Goal: Communication & Community: Answer question/provide support

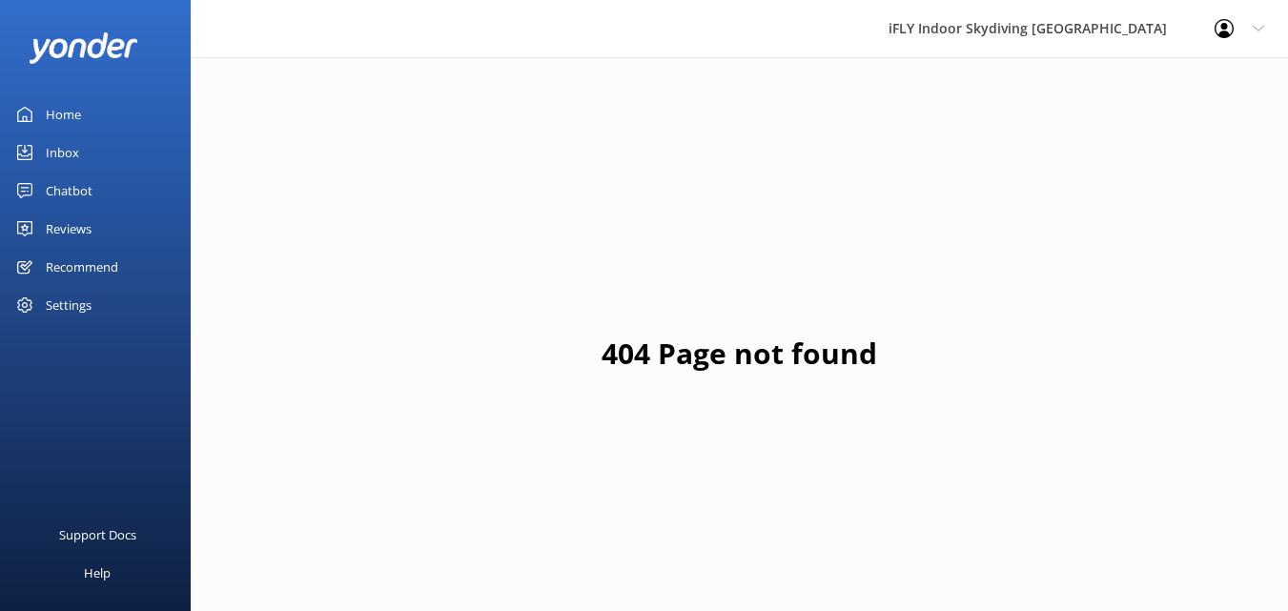
click at [71, 220] on div "Reviews" at bounding box center [69, 229] width 46 height 38
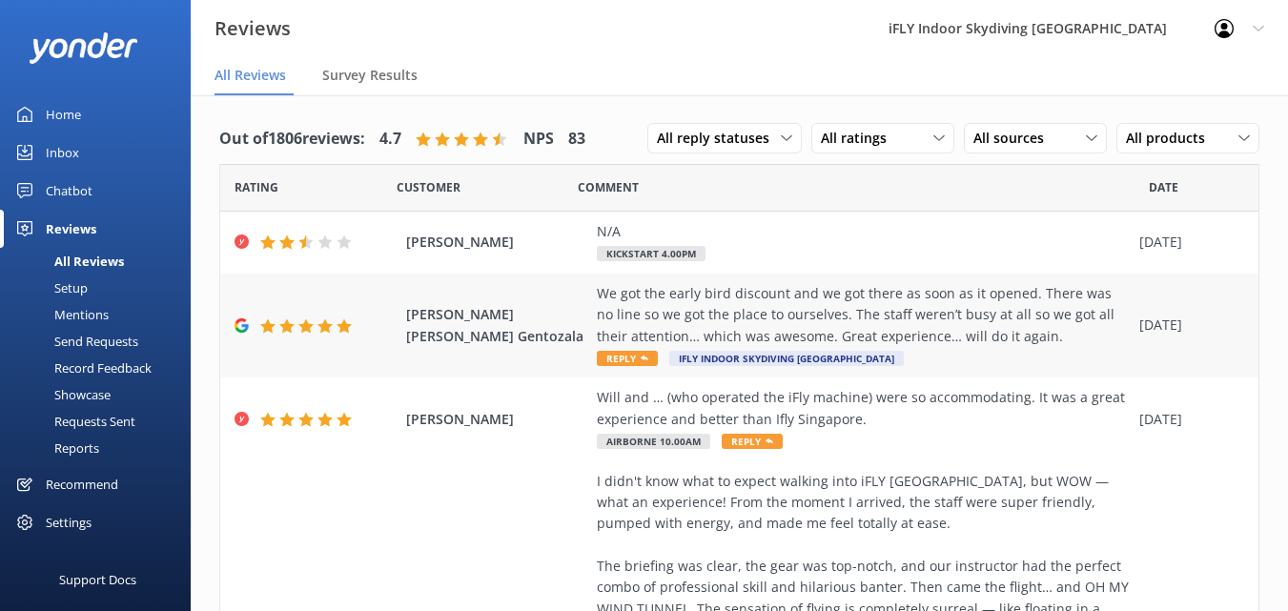
click at [763, 291] on div "We got the early bird discount and we got there as soon as it opened. There was…" at bounding box center [863, 315] width 533 height 64
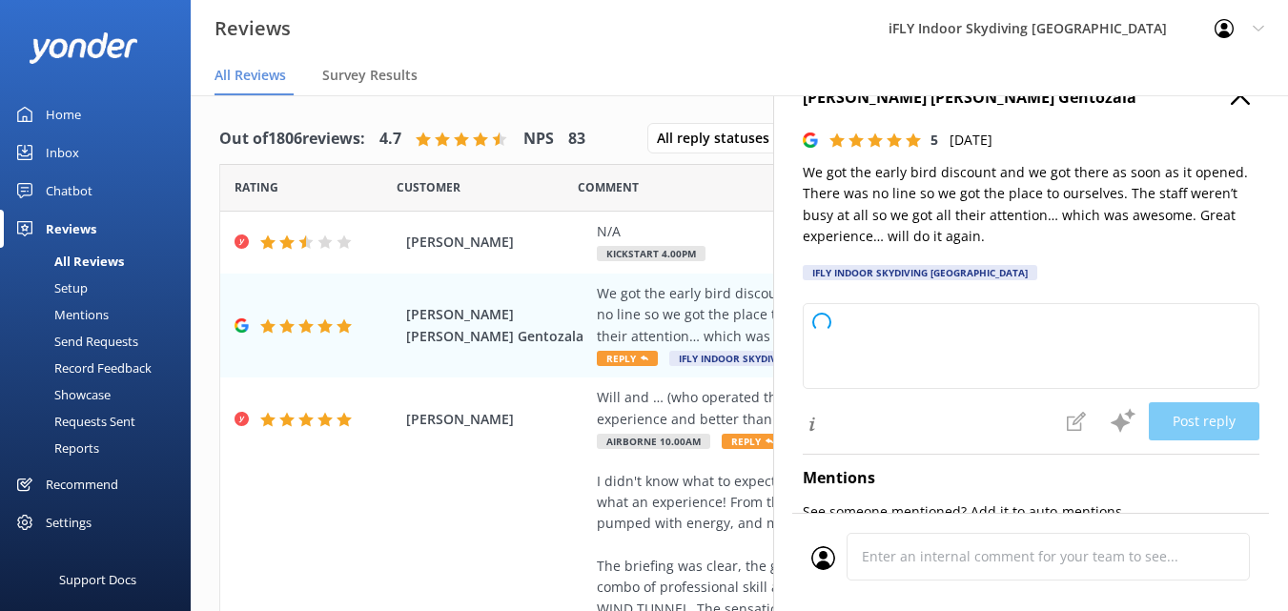
type textarea "Thank you so much for your wonderful review! We're thrilled you enjoyed the ear…"
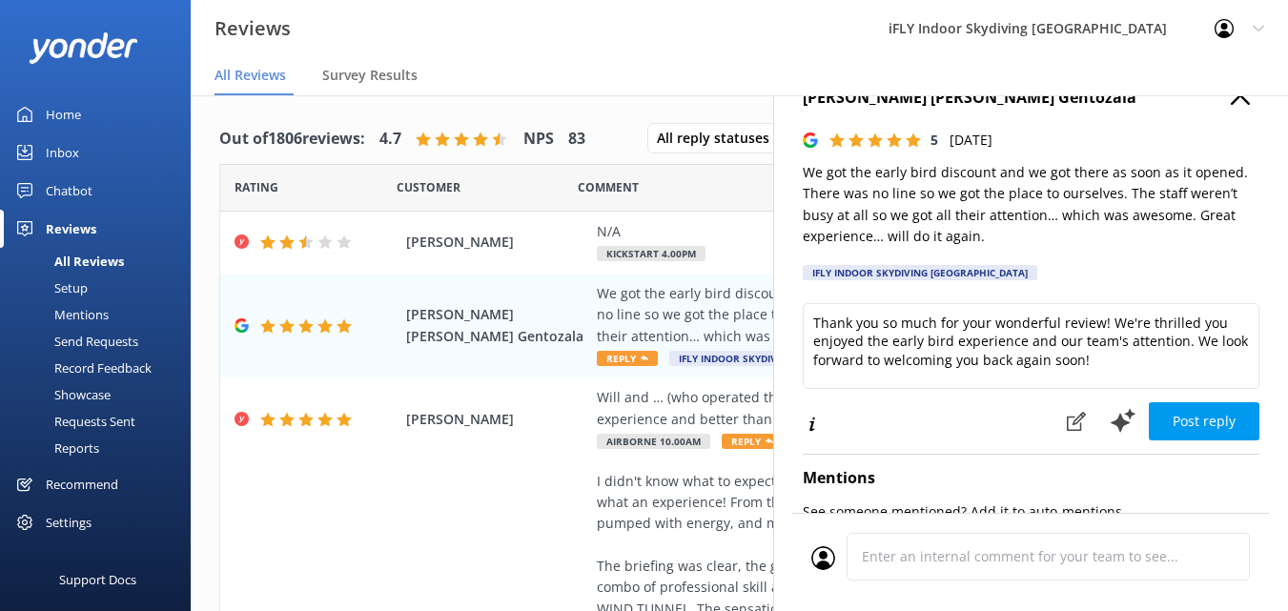
click at [1231, 101] on icon "button" at bounding box center [1240, 95] width 19 height 19
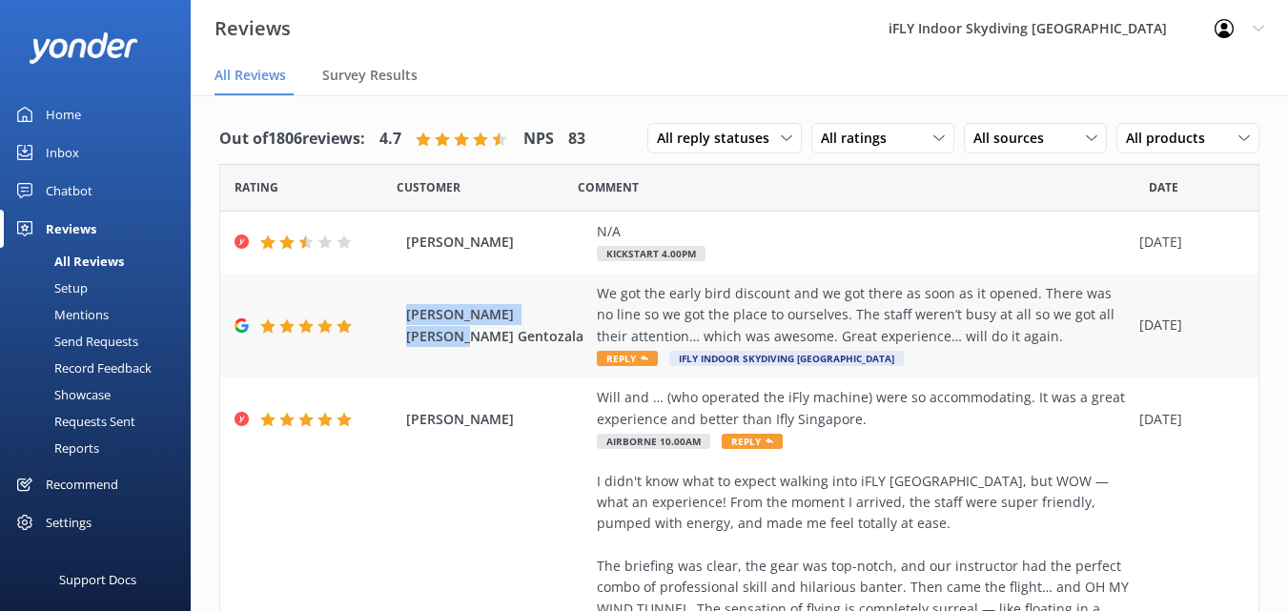
drag, startPoint x: 560, startPoint y: 323, endPoint x: 397, endPoint y: 319, distance: 163.1
click at [397, 319] on div "[PERSON_NAME] [PERSON_NAME] Gentozala We got the early bird discount and we got…" at bounding box center [739, 326] width 1039 height 105
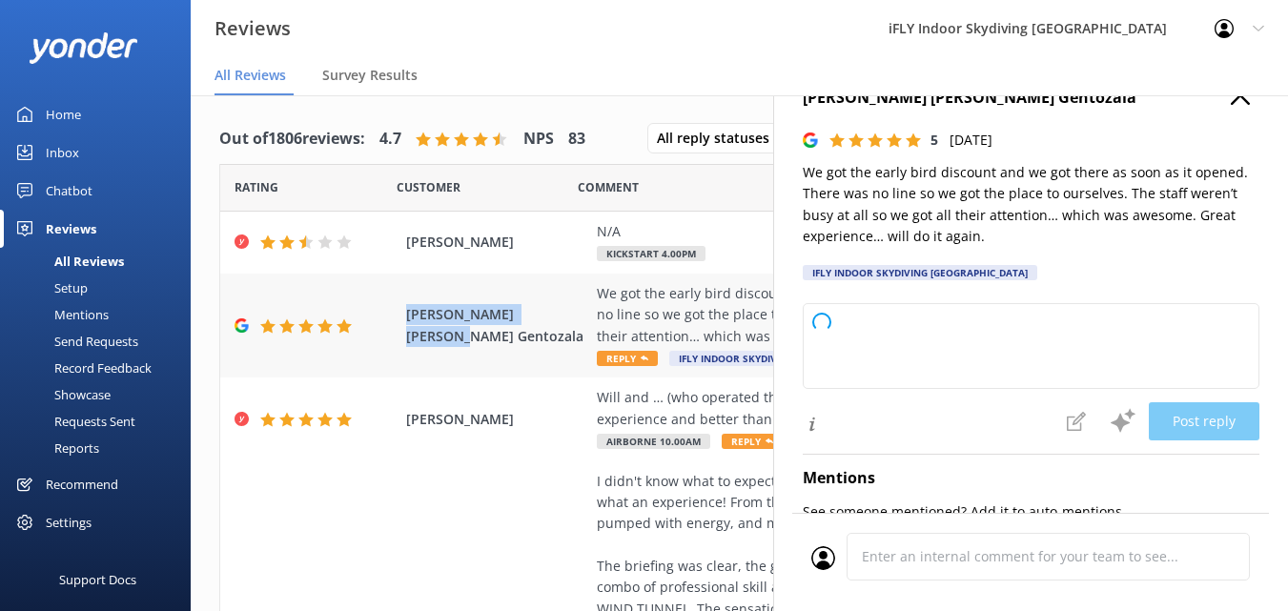
type textarea "Thank you so much for your wonderful review! We're thrilled you enjoyed the ear…"
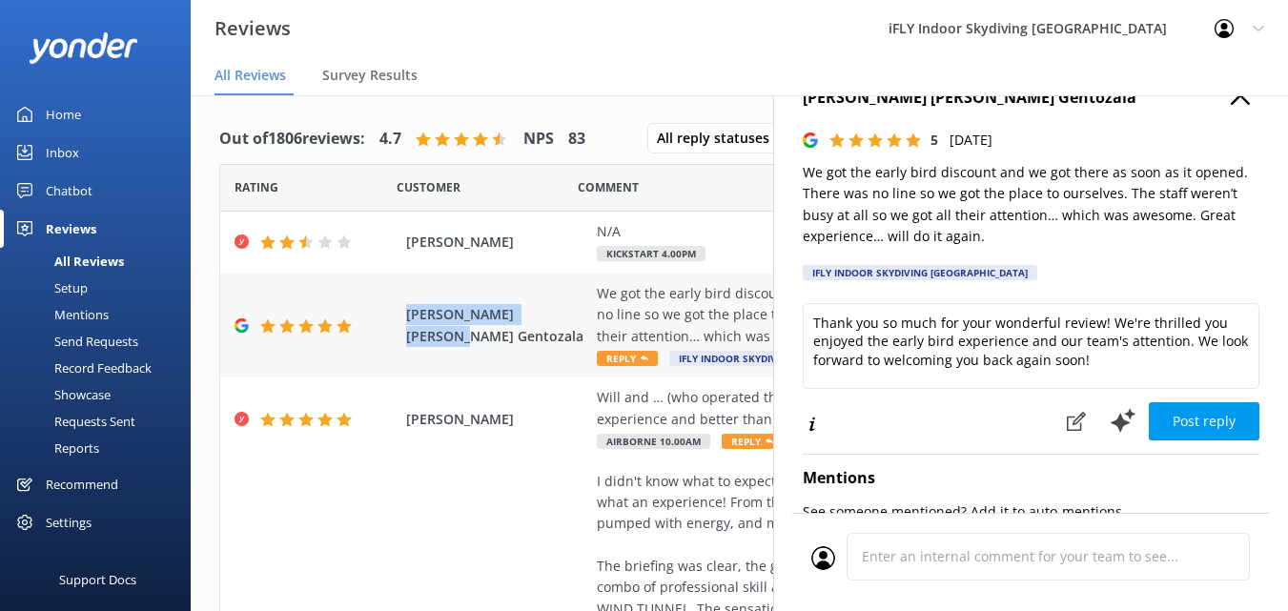
copy span "[PERSON_NAME] [PERSON_NAME] Gentozala"
